Goal: Information Seeking & Learning: Find specific fact

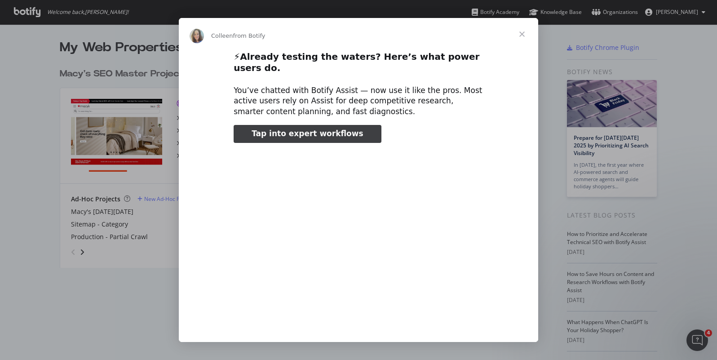
type input "3296666"
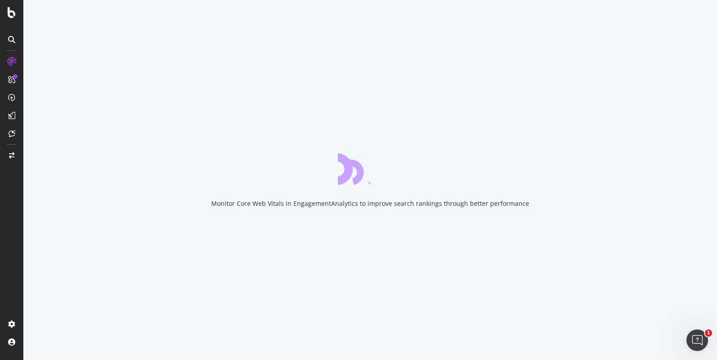
type input "132139"
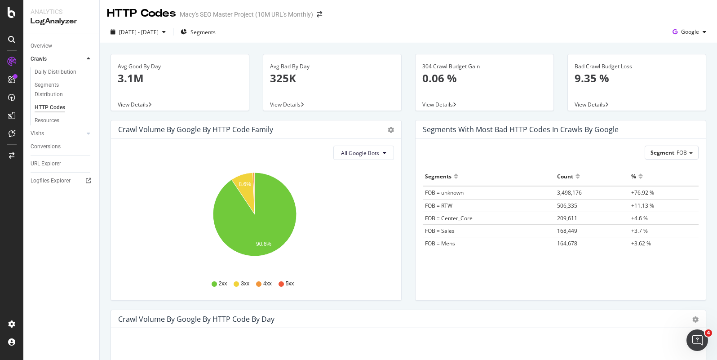
scroll to position [2, 0]
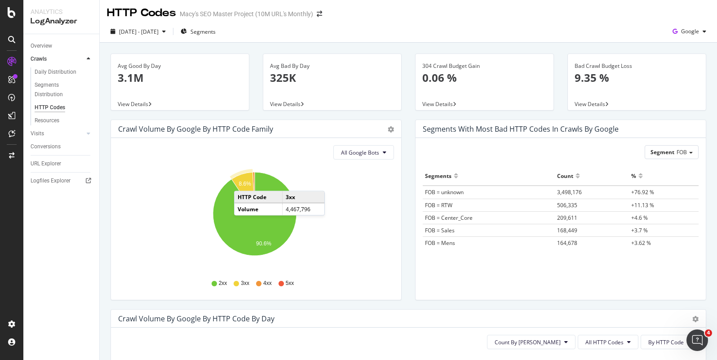
click at [243, 182] on text "8.6%" at bounding box center [245, 184] width 13 height 6
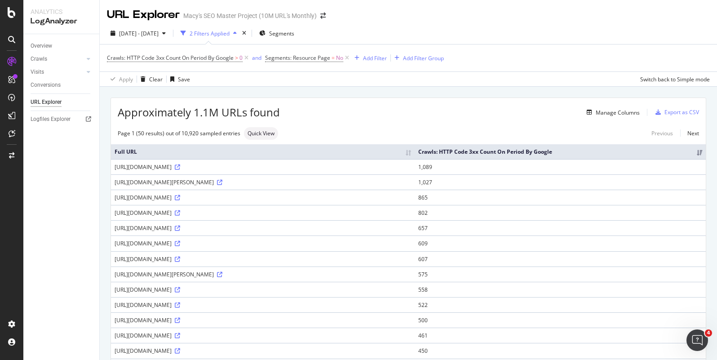
drag, startPoint x: 404, startPoint y: 174, endPoint x: 113, endPoint y: 173, distance: 291.1
click at [113, 173] on td "https://www.macys.com/shop/product/ienjoy-home-double-brushed-solid-duvet-cover…" at bounding box center [263, 166] width 304 height 15
copy div "https://www.macys.com/shop/product/ienjoy-home-double-brushed-solid-duvet-cover…"
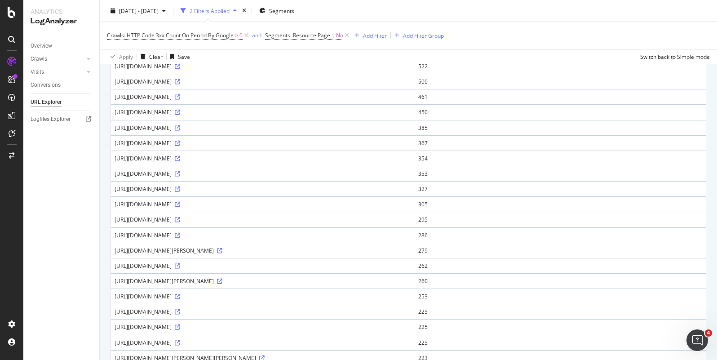
scroll to position [269, 0]
drag, startPoint x: 427, startPoint y: 312, endPoint x: 113, endPoint y: 313, distance: 314.1
click at [113, 288] on td "https://www.macys.com/shop/product/kiehls-since-1851-calendula-deep-cleansing-f…" at bounding box center [263, 280] width 304 height 15
copy div "https://www.macys.com/shop/product/kiehls-since-1851-calendula-deep-cleansing-f…"
click at [411, 285] on div "https://www.macys.com/shop/product/kiehls-since-1851-calendula-deep-cleansing-f…" at bounding box center [263, 281] width 297 height 8
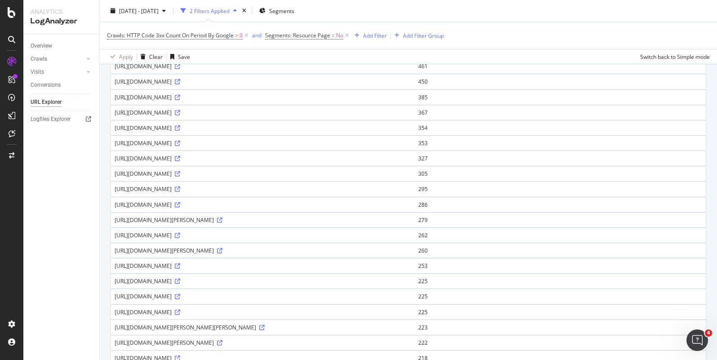
drag, startPoint x: 429, startPoint y: 312, endPoint x: 408, endPoint y: 311, distance: 20.7
click at [408, 285] on div "https://www.macys.com/shop/product/kiehls-since-1851-calendula-deep-cleansing-f…" at bounding box center [263, 281] width 297 height 8
copy div "4913476"
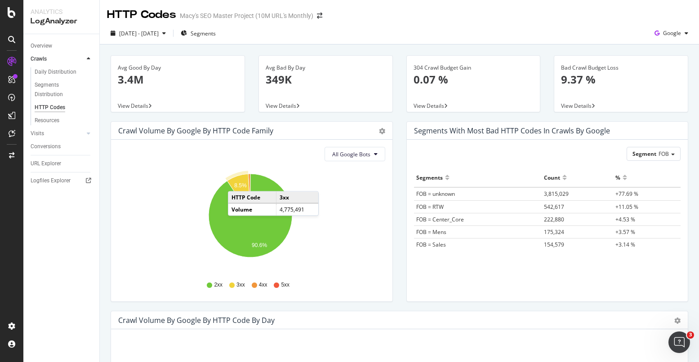
click at [237, 183] on text "8.5%" at bounding box center [240, 186] width 13 height 6
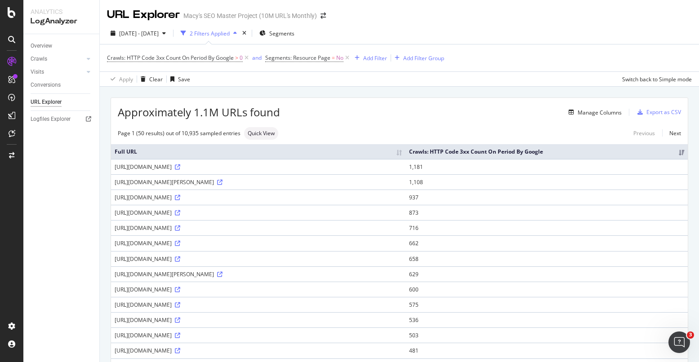
drag, startPoint x: 402, startPoint y: 174, endPoint x: 173, endPoint y: 177, distance: 228.7
click at [133, 171] on div "[URL][DOMAIN_NAME]" at bounding box center [258, 167] width 287 height 8
click at [402, 171] on div "[URL][DOMAIN_NAME]" at bounding box center [258, 167] width 287 height 8
drag, startPoint x: 404, startPoint y: 175, endPoint x: 115, endPoint y: 177, distance: 288.9
click at [115, 171] on div "[URL][DOMAIN_NAME]" at bounding box center [258, 167] width 287 height 8
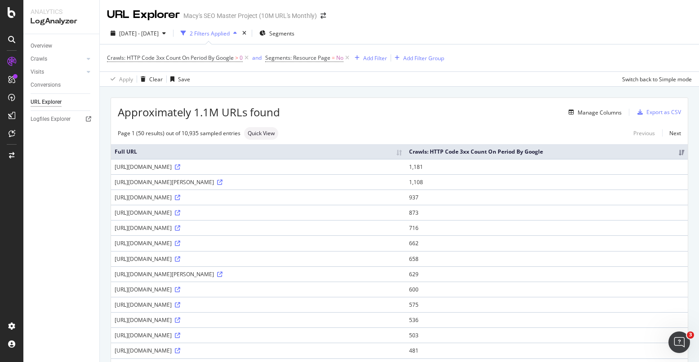
copy div "[URL][DOMAIN_NAME]"
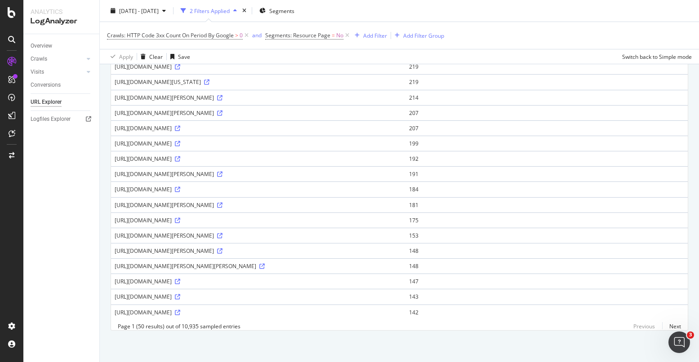
scroll to position [659, 0]
drag, startPoint x: 317, startPoint y: 259, endPoint x: 111, endPoint y: 259, distance: 206.2
click at [111, 259] on td "[URL][DOMAIN_NAME][PERSON_NAME][PERSON_NAME]" at bounding box center [258, 265] width 294 height 15
copy div "https://www.macys.com/shop/product/franco-sarto-edith-2-loafers?ID=15078658"
drag, startPoint x: 402, startPoint y: 153, endPoint x: 114, endPoint y: 150, distance: 288.0
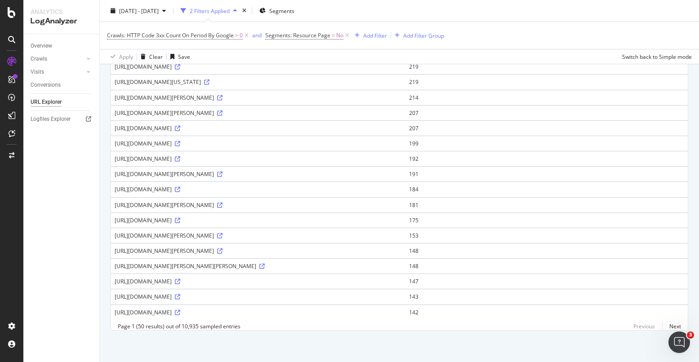
click at [114, 151] on td "[URL][DOMAIN_NAME]" at bounding box center [258, 158] width 294 height 15
copy div "https://www.macys.com/shop/product/intelligent-design-novelty-printed-flannel-3…"
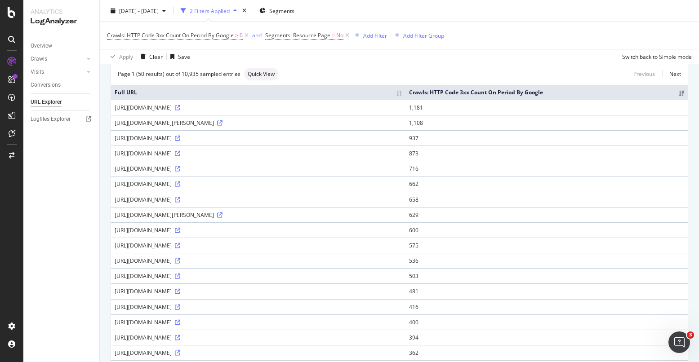
scroll to position [646, 0]
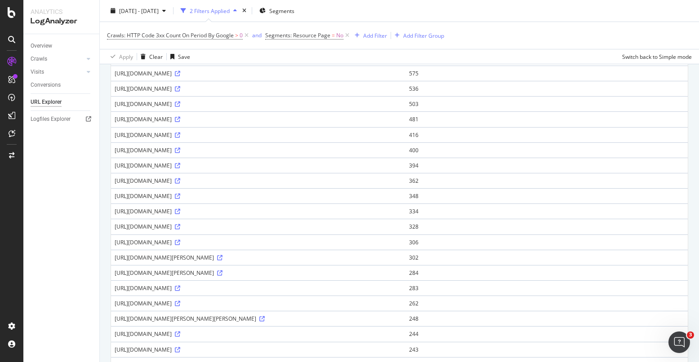
scroll to position [233, 0]
drag, startPoint x: 319, startPoint y: 243, endPoint x: 324, endPoint y: 243, distance: 5.9
click at [319, 214] on div "https://www.macys.com/shop/product/la-mer-the-treatment-lotion-3.4-oz.?ID=13756…" at bounding box center [258, 210] width 287 height 8
drag, startPoint x: 336, startPoint y: 241, endPoint x: 115, endPoint y: 243, distance: 221.5
click at [115, 214] on div "https://www.macys.com/shop/product/la-mer-the-treatment-lotion-3.4-oz.?ID=13756…" at bounding box center [258, 210] width 287 height 8
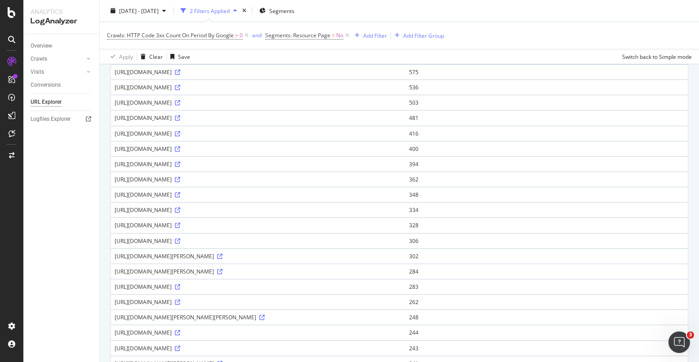
copy div "https://www.macys.com/shop/product/la-mer-the-treatment-lotion-3.4-oz.?ID=13756…"
